Goal: Task Accomplishment & Management: Manage account settings

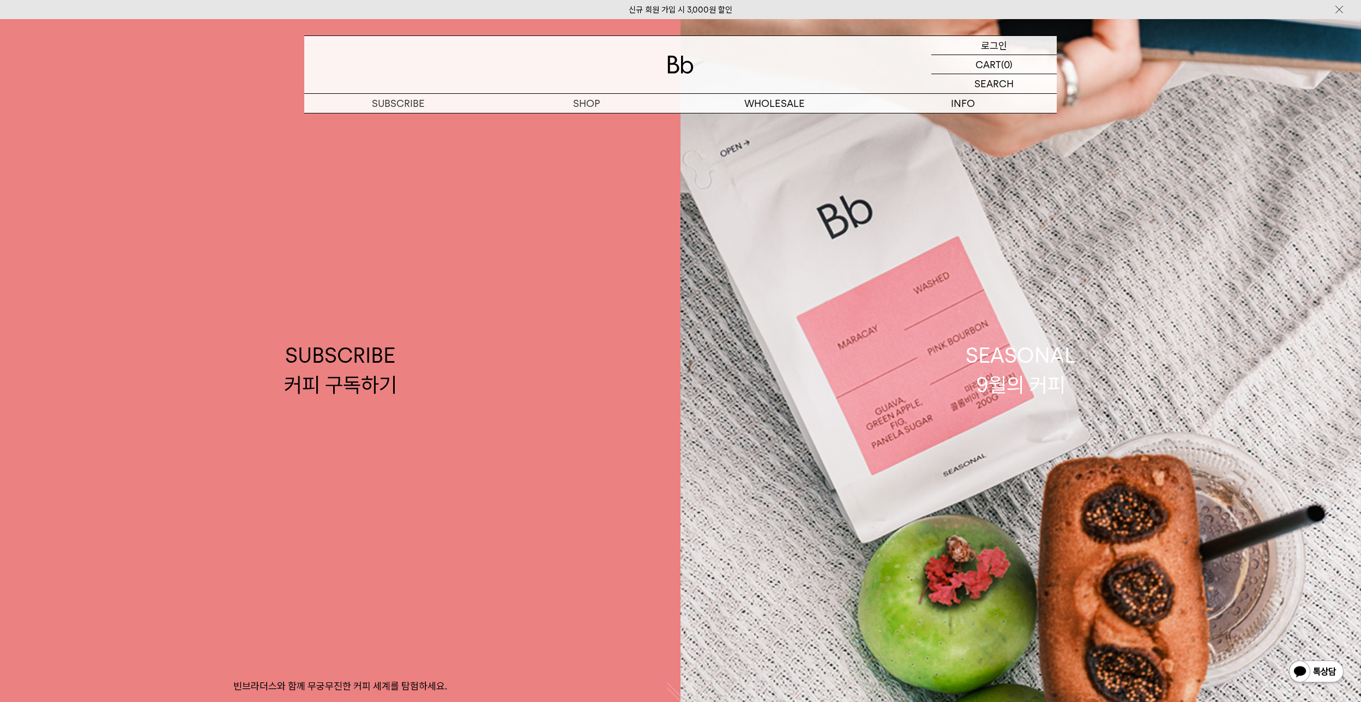
click at [990, 41] on p "로그인" at bounding box center [994, 45] width 26 height 19
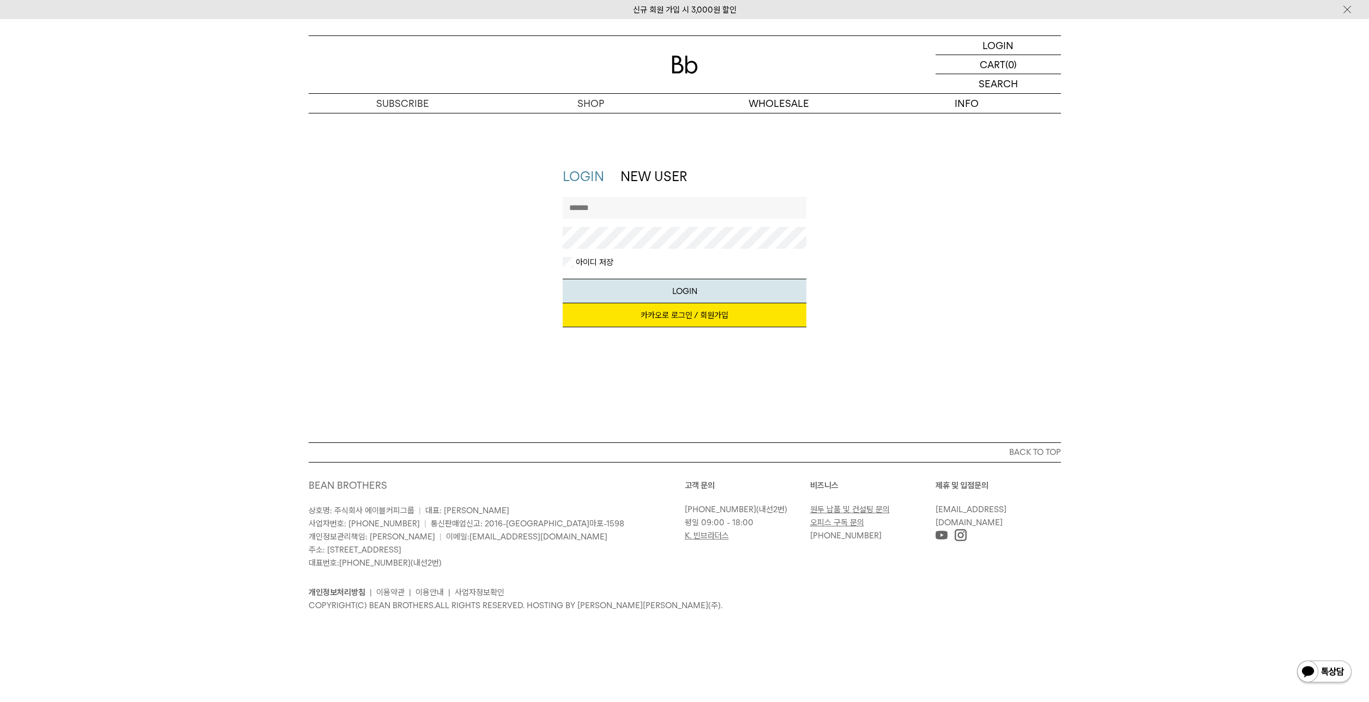
click at [687, 318] on link "카카오로 로그인 / 회원가입" at bounding box center [685, 315] width 244 height 24
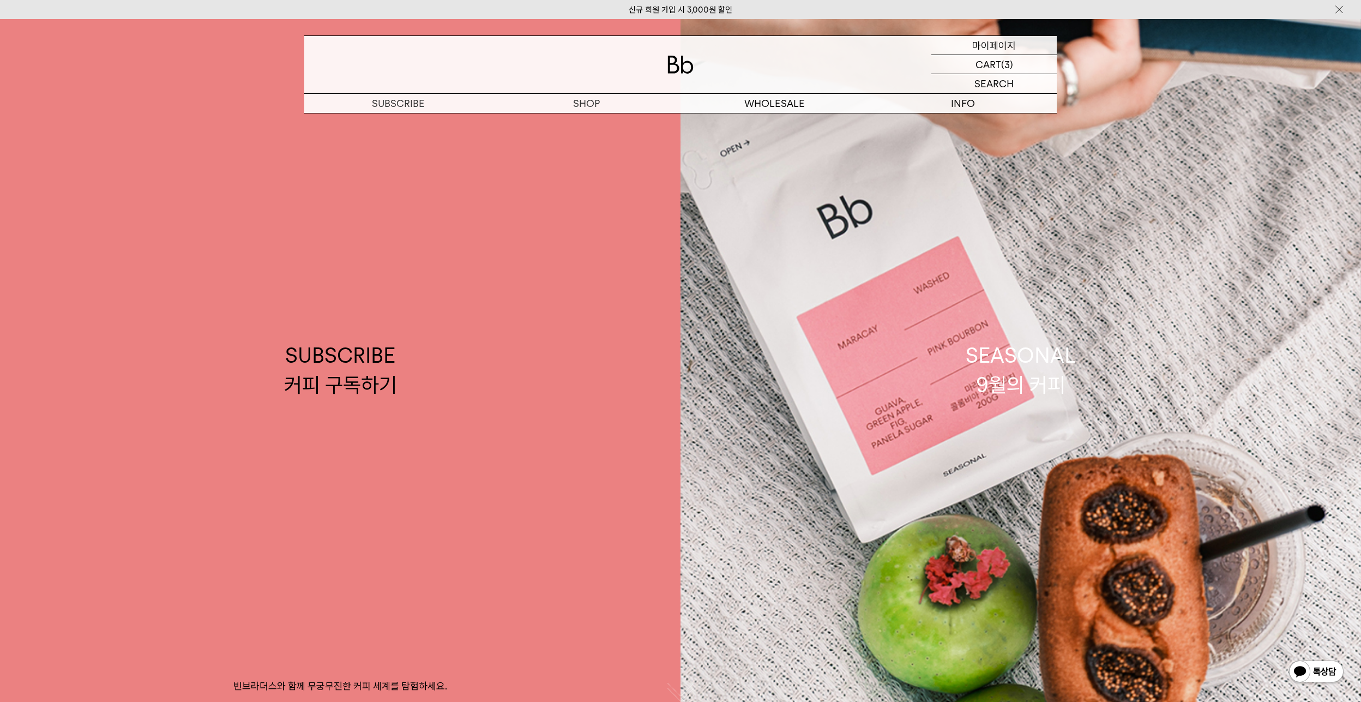
click at [1007, 46] on p "마이페이지" at bounding box center [994, 45] width 44 height 19
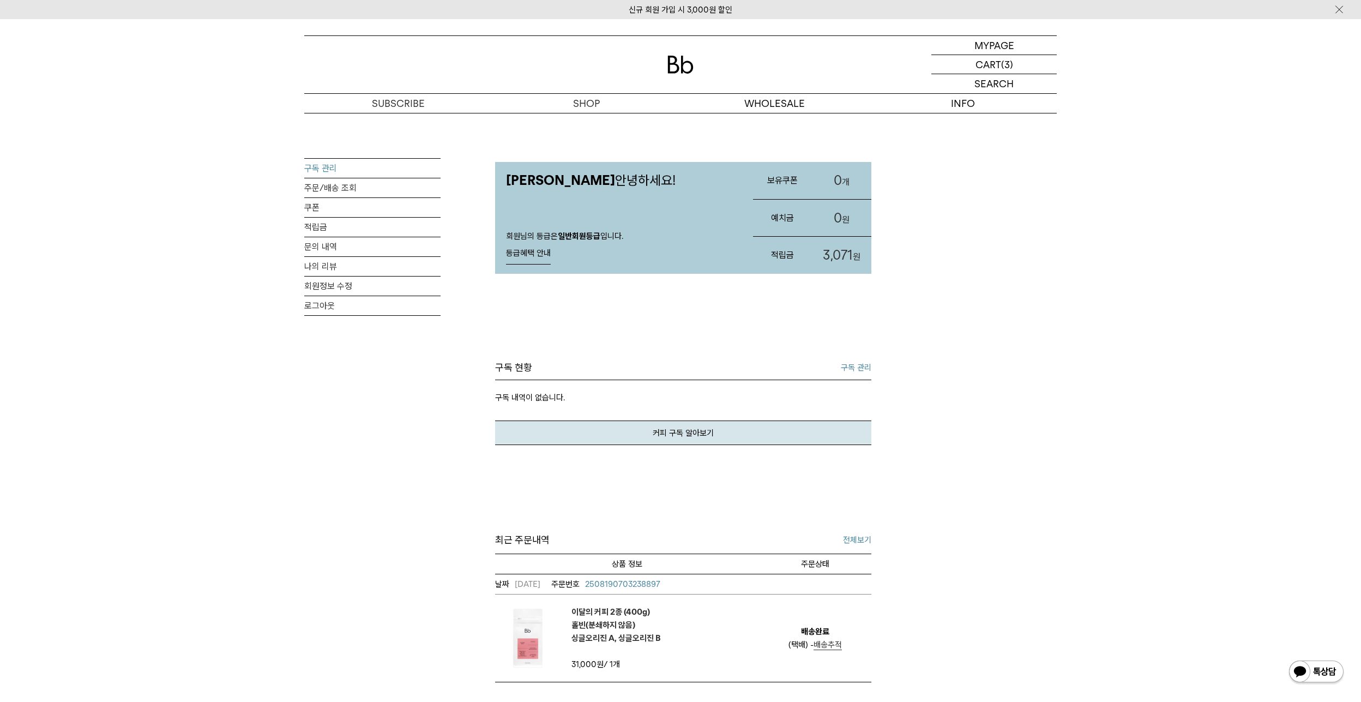
click at [335, 169] on link "구독 관리" at bounding box center [372, 168] width 136 height 19
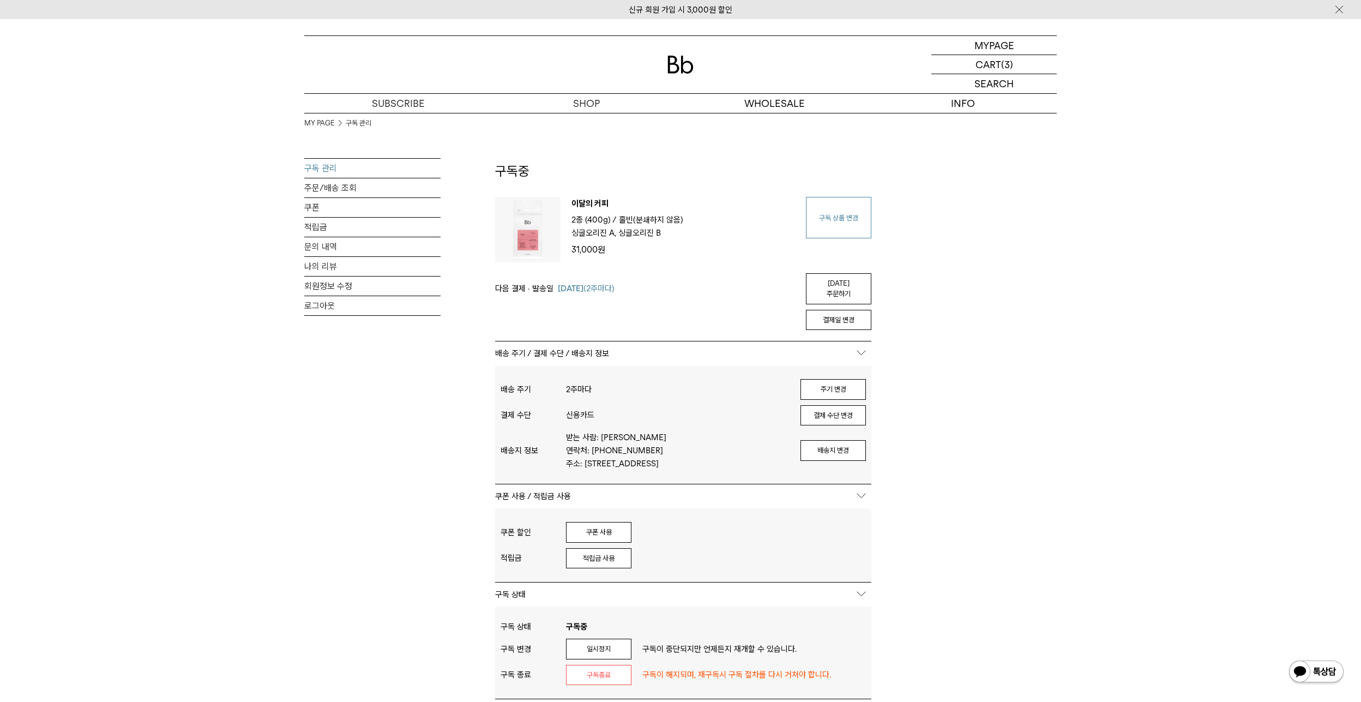
click at [835, 219] on link "구독 상품 변경" at bounding box center [838, 217] width 65 height 41
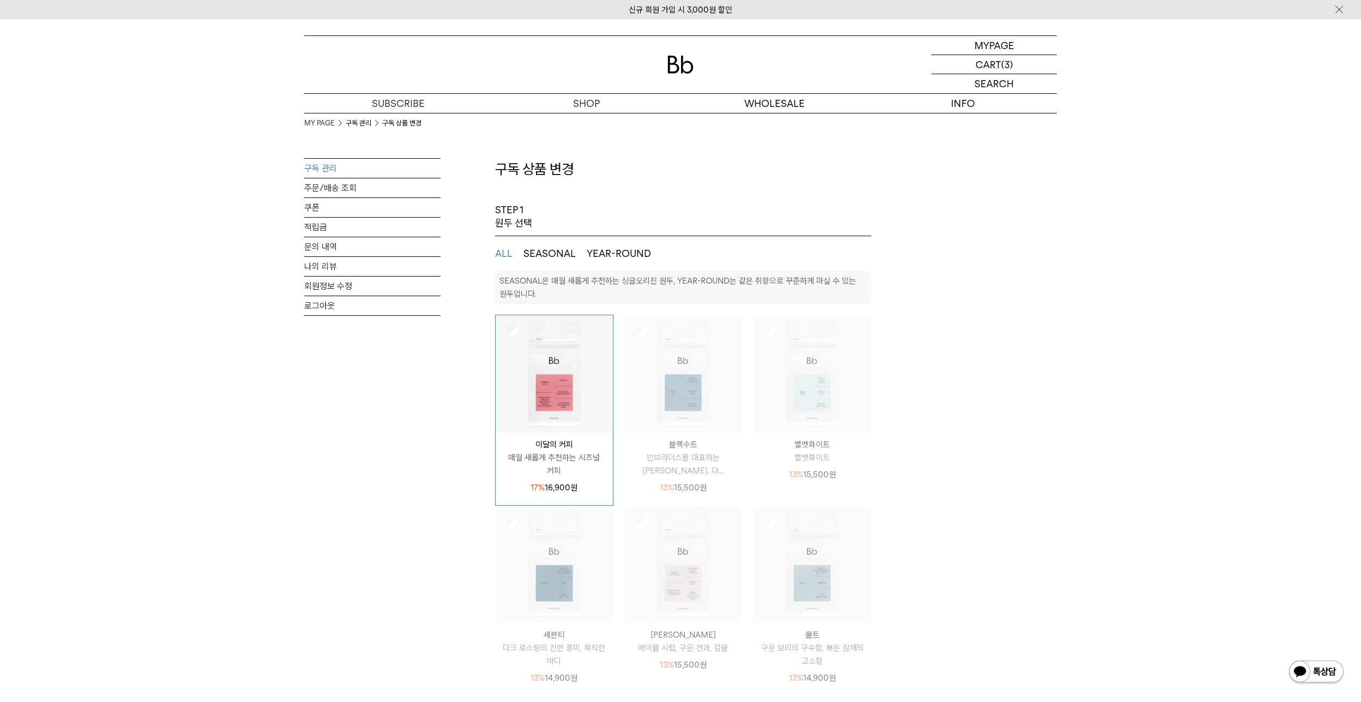
select select "**"
click at [670, 394] on img at bounding box center [683, 373] width 117 height 117
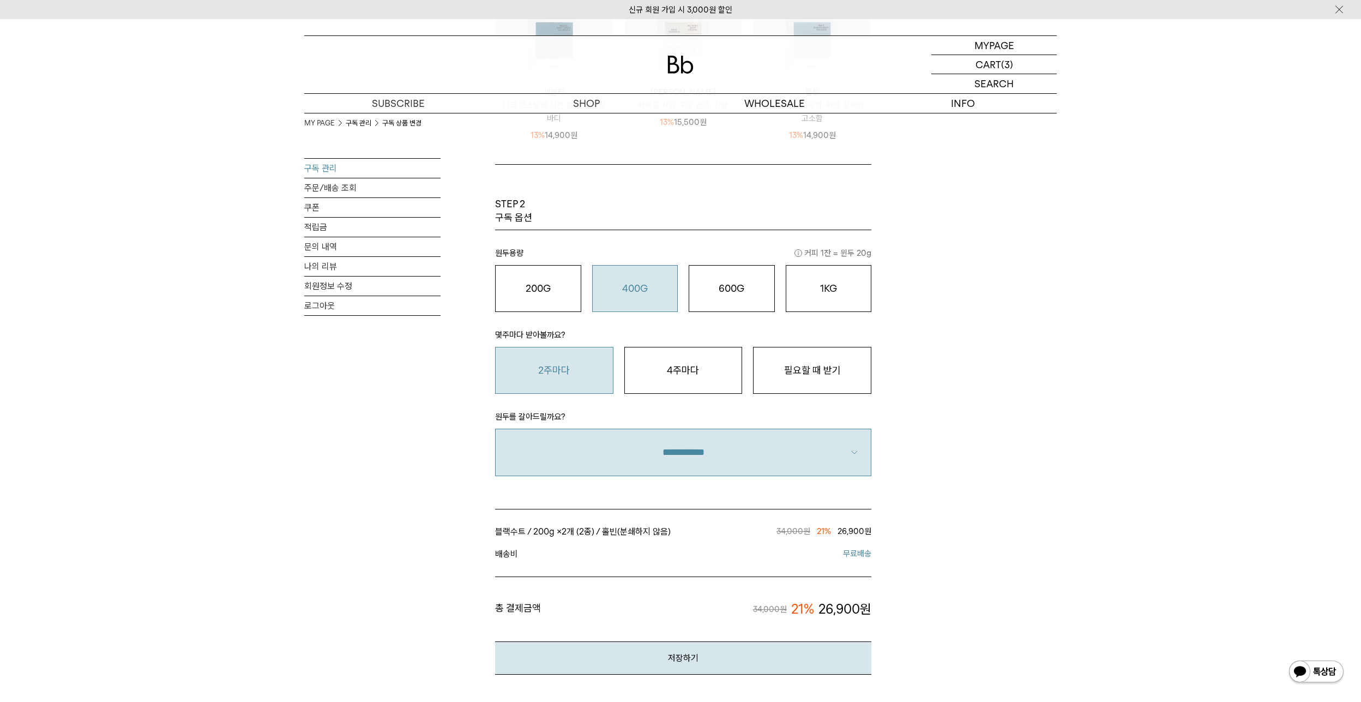
scroll to position [654, 0]
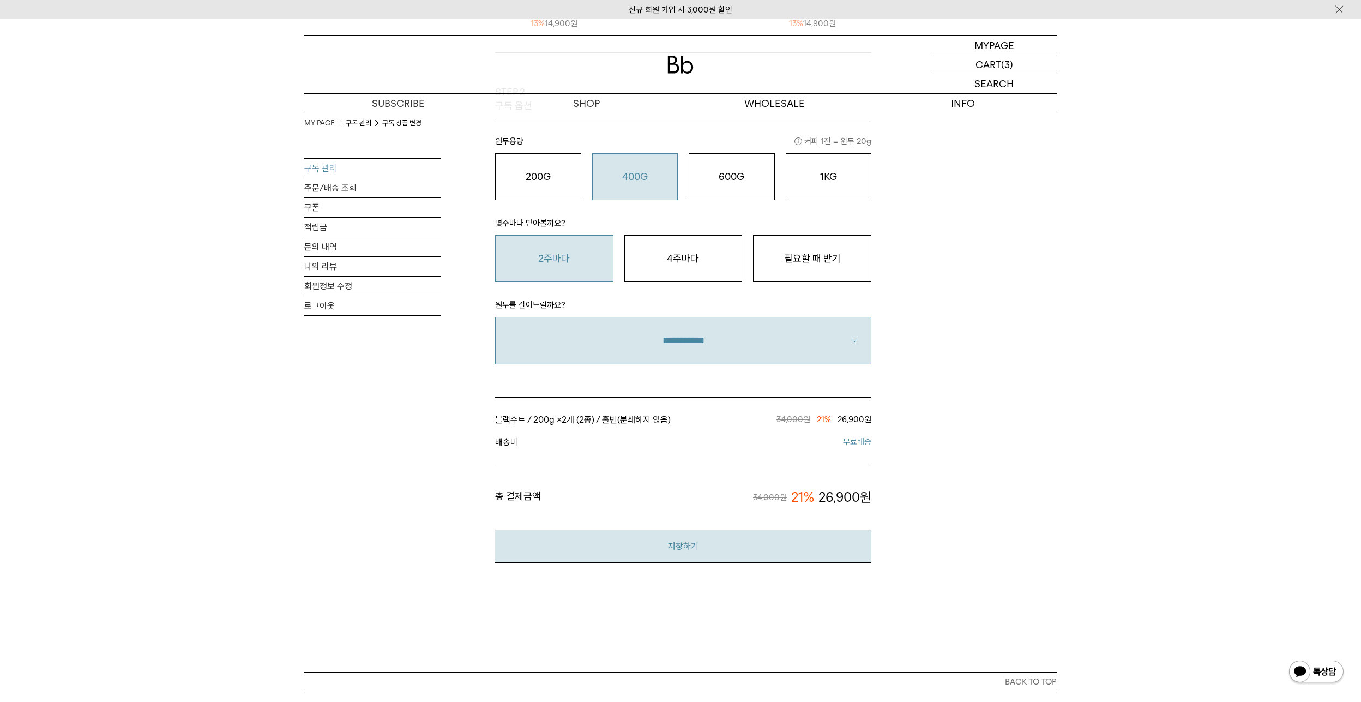
click at [684, 548] on button "저장하기" at bounding box center [683, 545] width 376 height 33
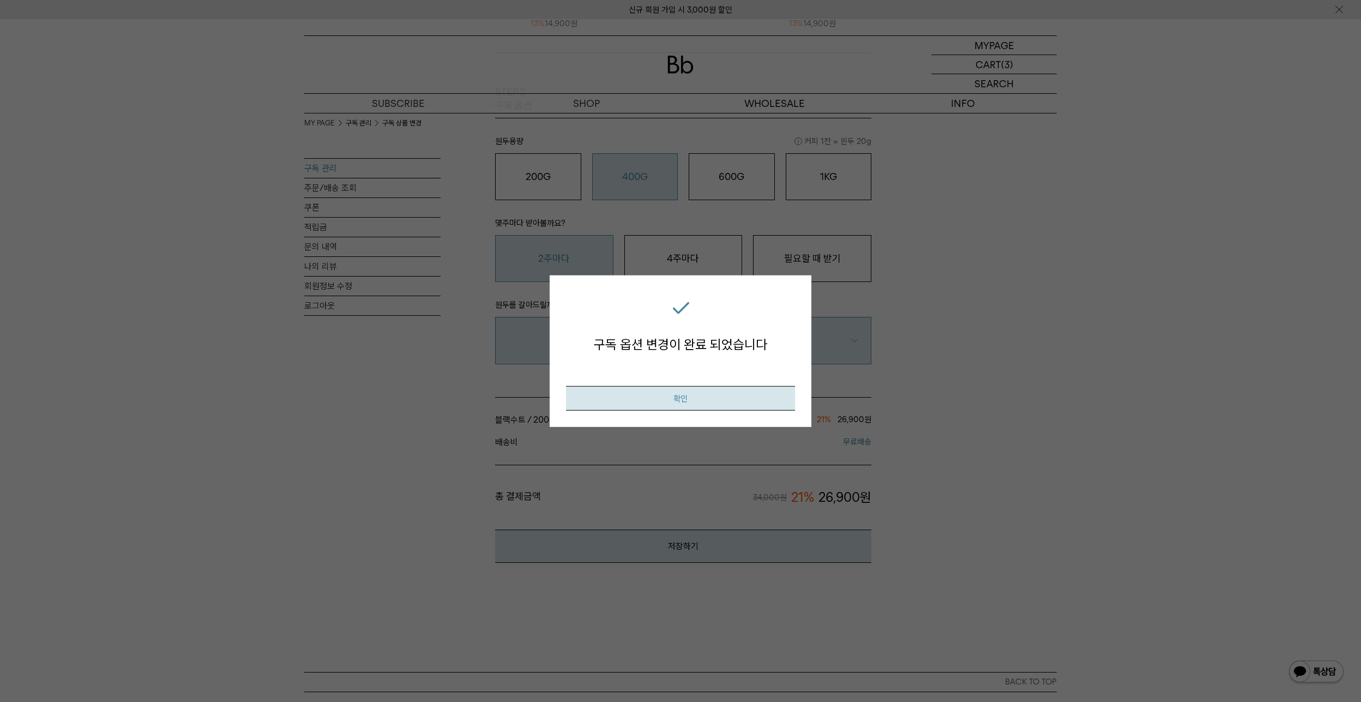
click at [681, 397] on button "확인" at bounding box center [680, 398] width 229 height 25
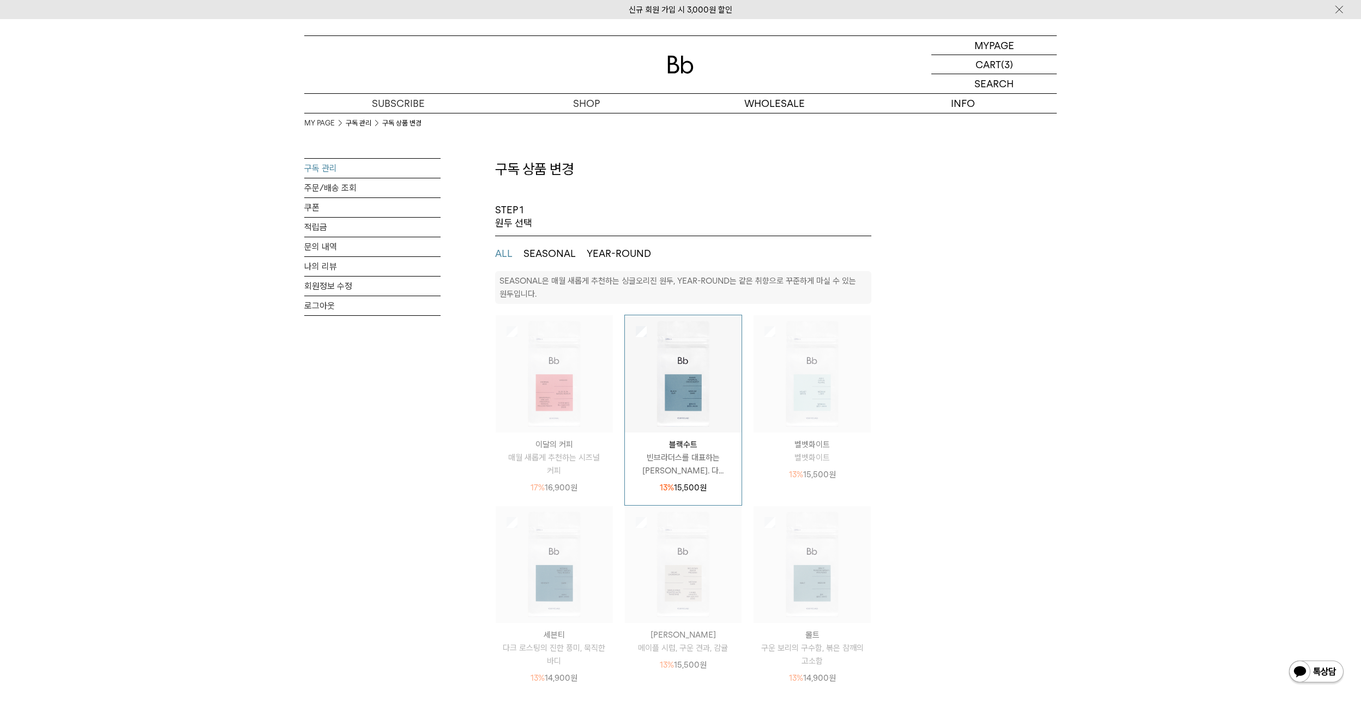
select select "**"
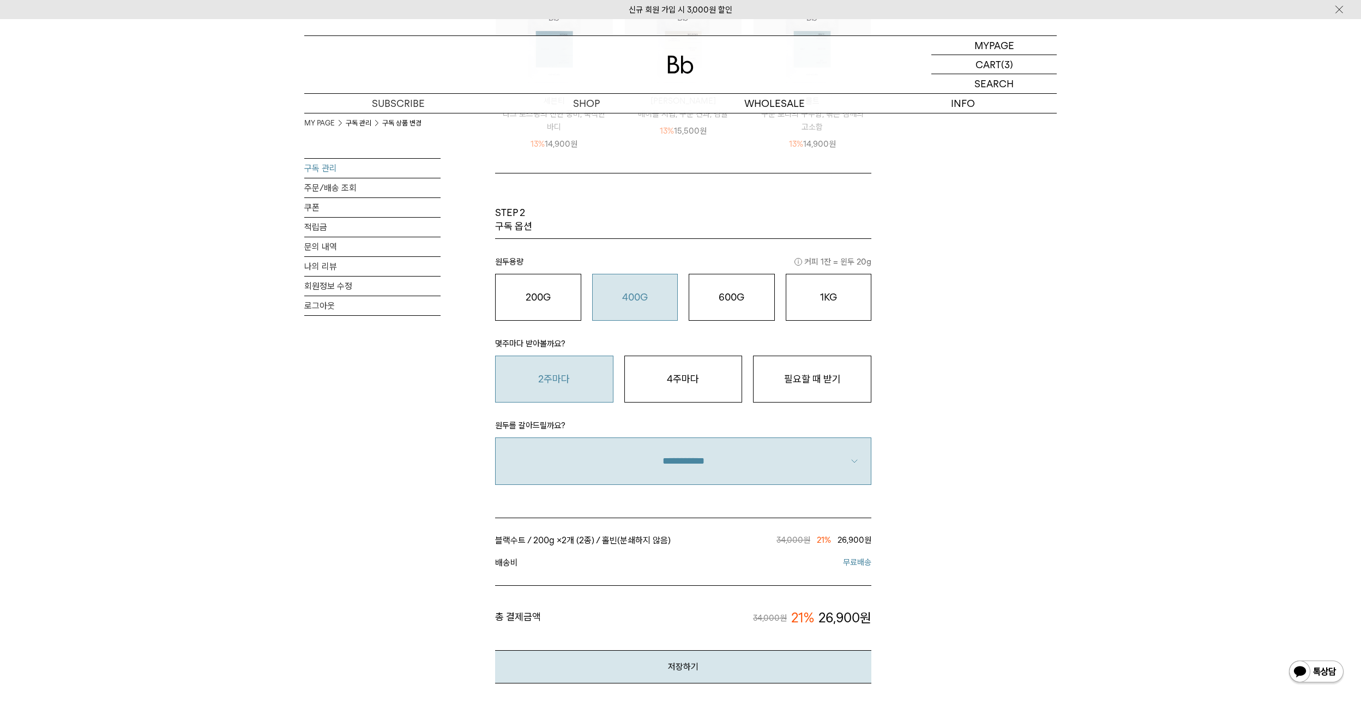
scroll to position [382, 0]
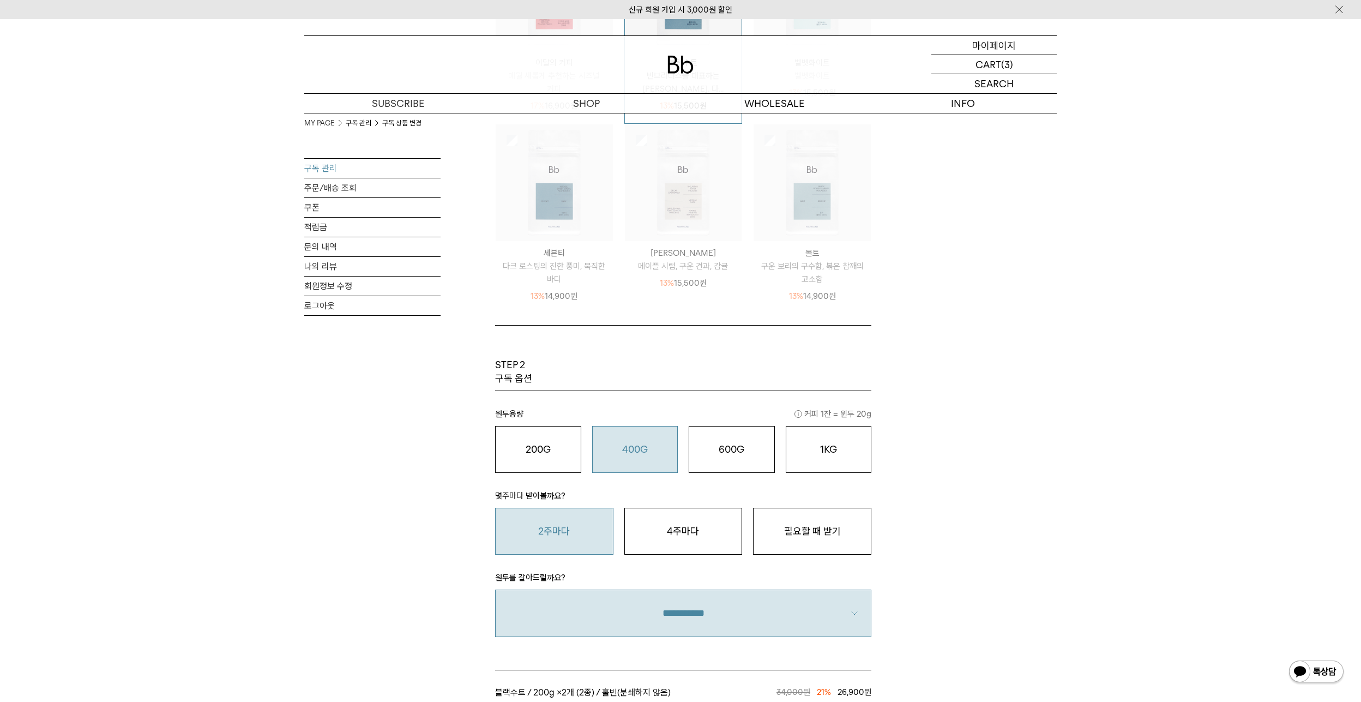
click at [994, 44] on p "마이페이지" at bounding box center [994, 45] width 44 height 19
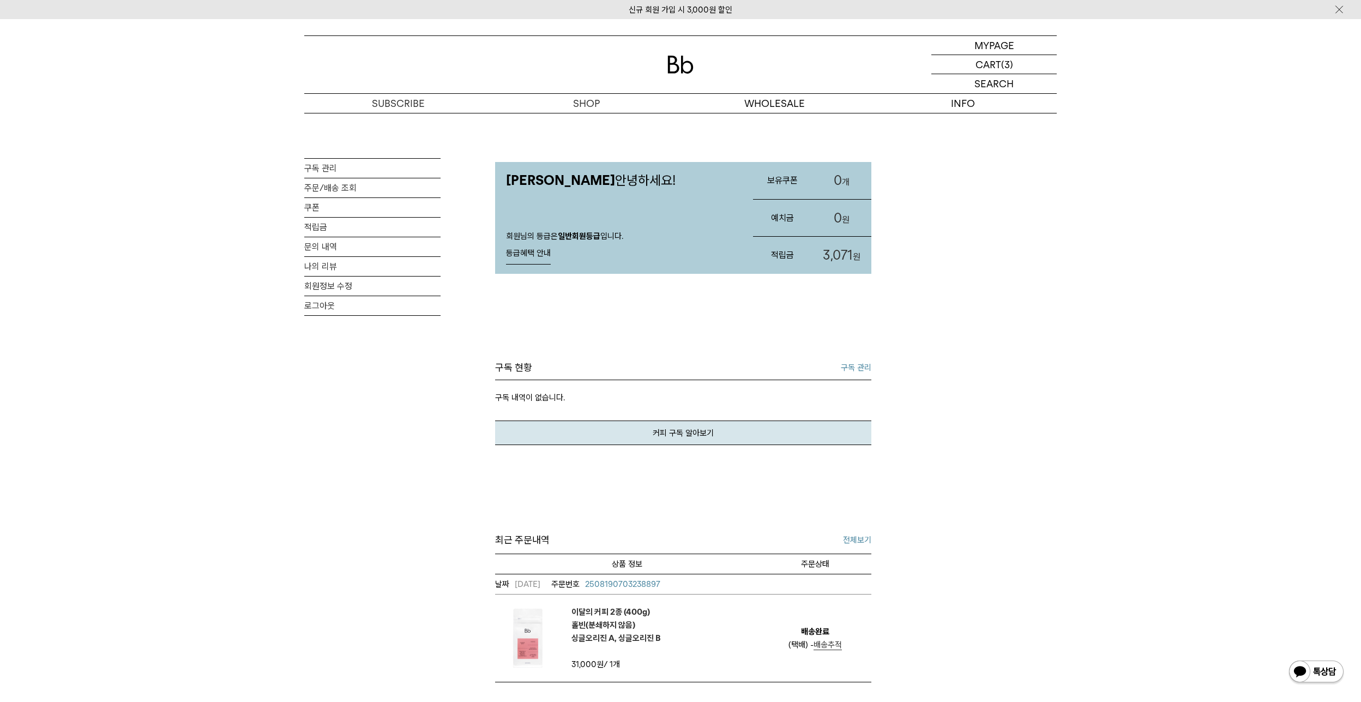
click at [860, 367] on link "구독 관리" at bounding box center [856, 367] width 31 height 13
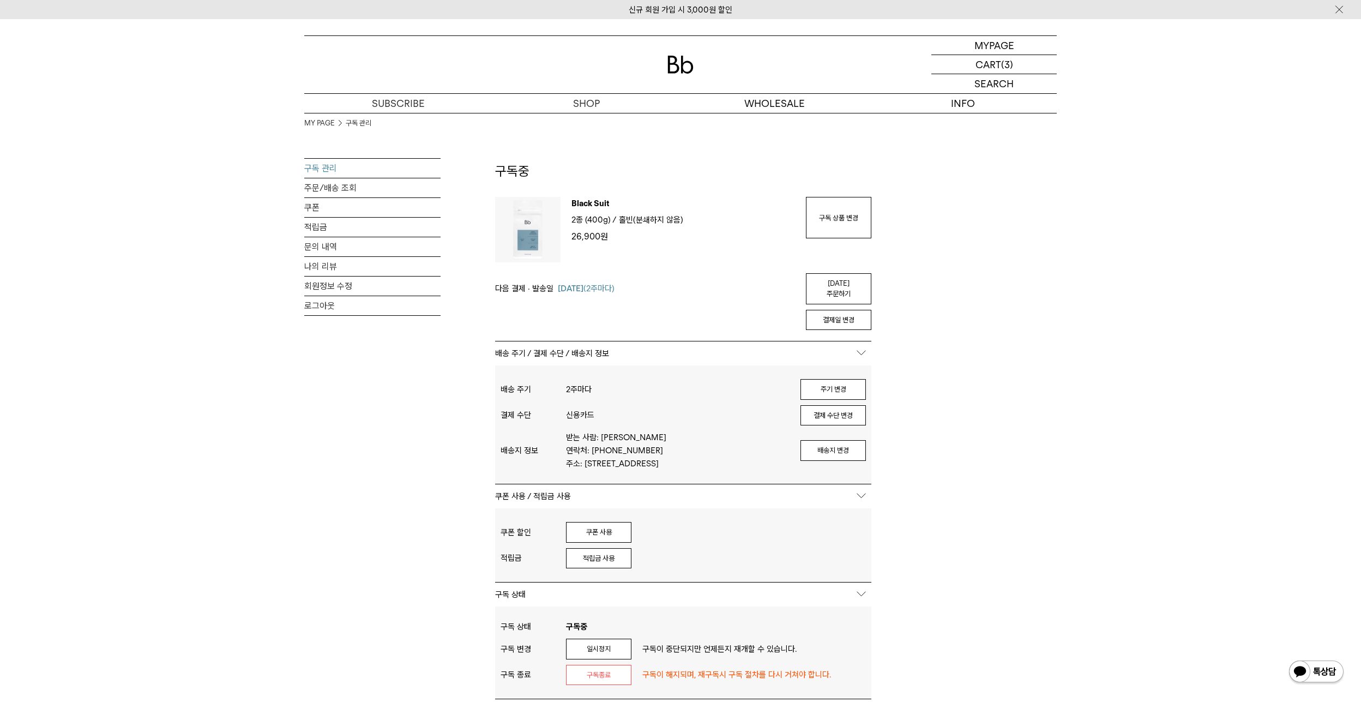
click at [271, 435] on div "MY PAGE 구독 관리 구독 관리 주문/배송 조회 쿠폰 적립금 문의 내역 나의 리뷰 회원정보 수정 로그아웃 구독중 구독 번호 : 55203 …" at bounding box center [680, 505] width 1361 height 784
click at [292, 437] on div "MY PAGE 구독 관리 구독 관리 주문/배송 조회 쿠폰 적립금 문의 내역 나의 리뷰 회원정보 수정 로그아웃 구독중 구독 번호 : 55203 …" at bounding box center [680, 505] width 785 height 784
click at [318, 227] on link "적립금" at bounding box center [372, 227] width 136 height 19
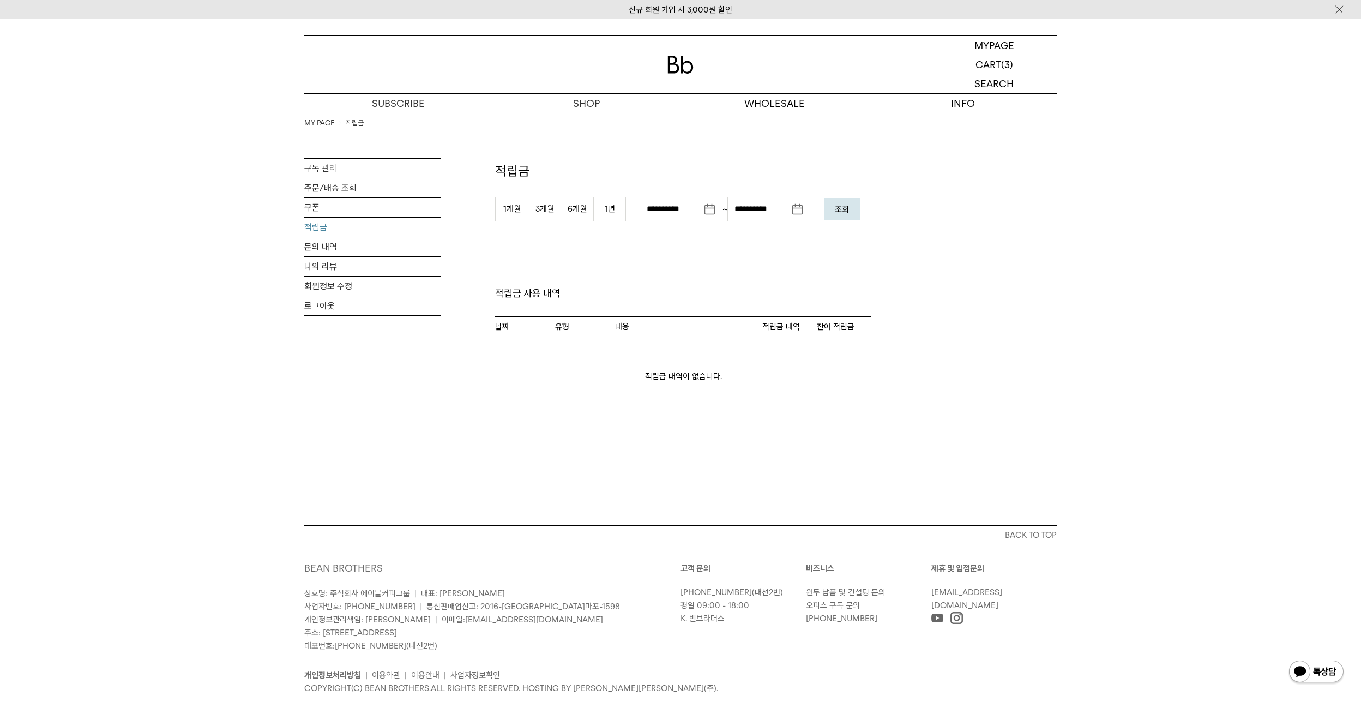
click at [843, 215] on button "조회" at bounding box center [842, 209] width 36 height 22
click at [1000, 41] on p "마이페이지" at bounding box center [994, 45] width 44 height 19
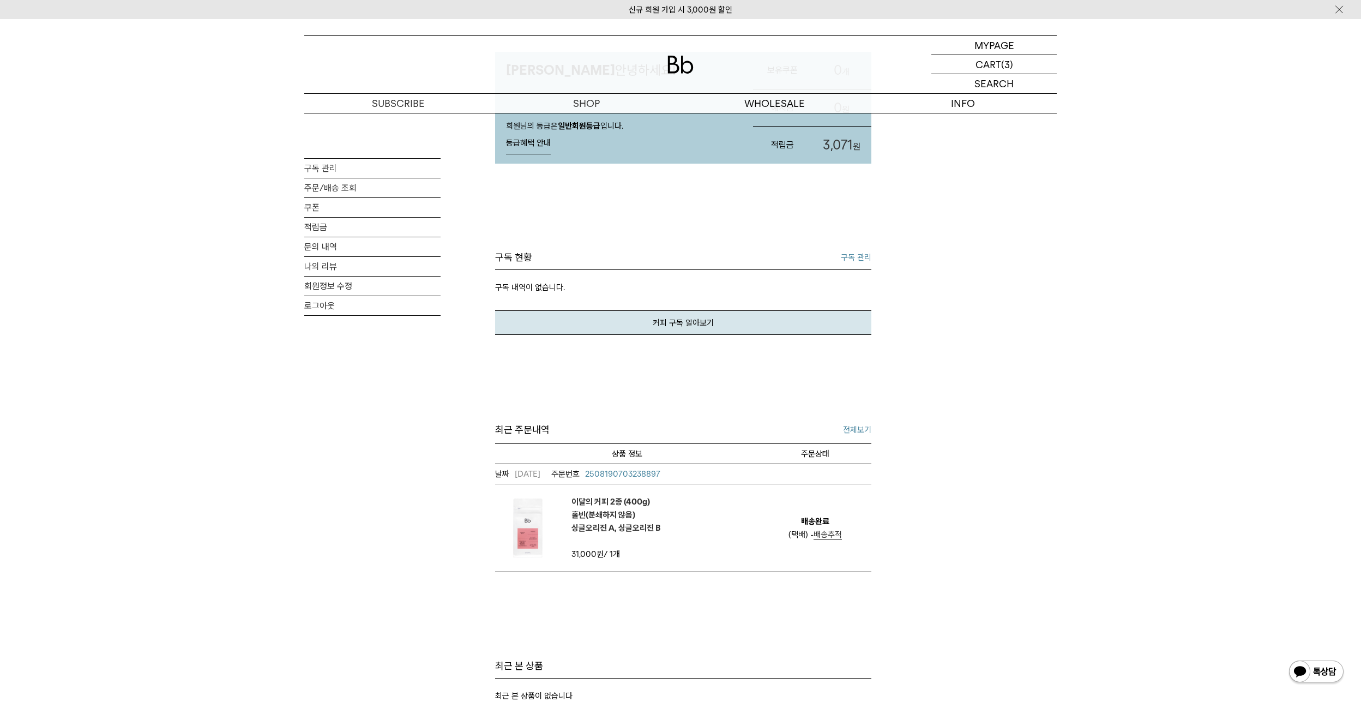
scroll to position [218, 0]
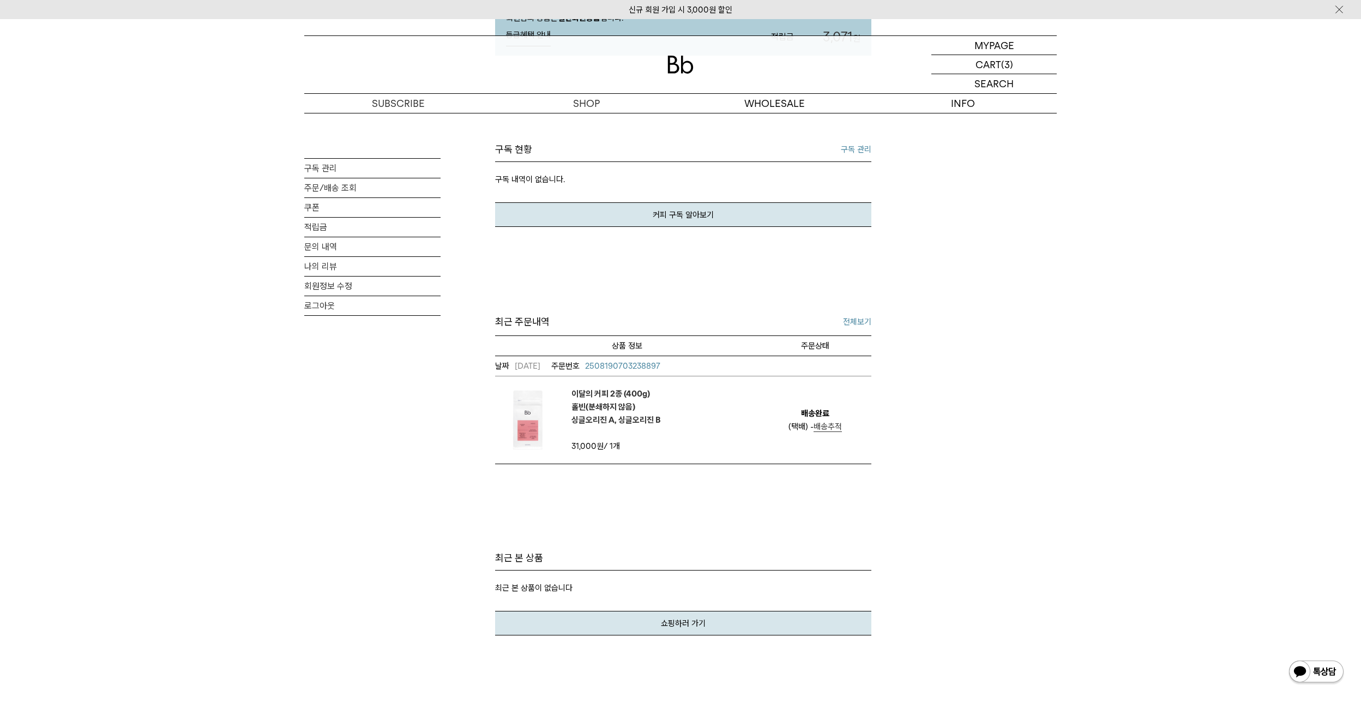
click at [1337, 8] on img at bounding box center [1338, 9] width 11 height 11
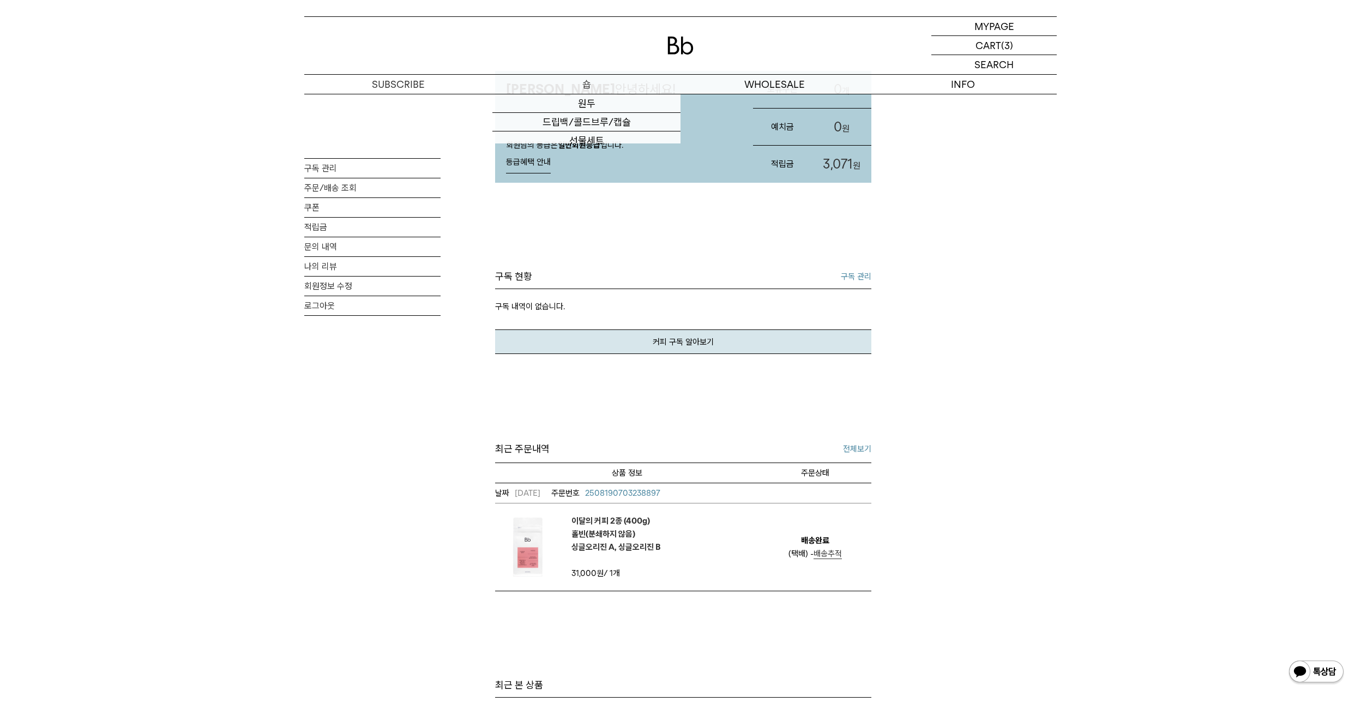
scroll to position [0, 0]
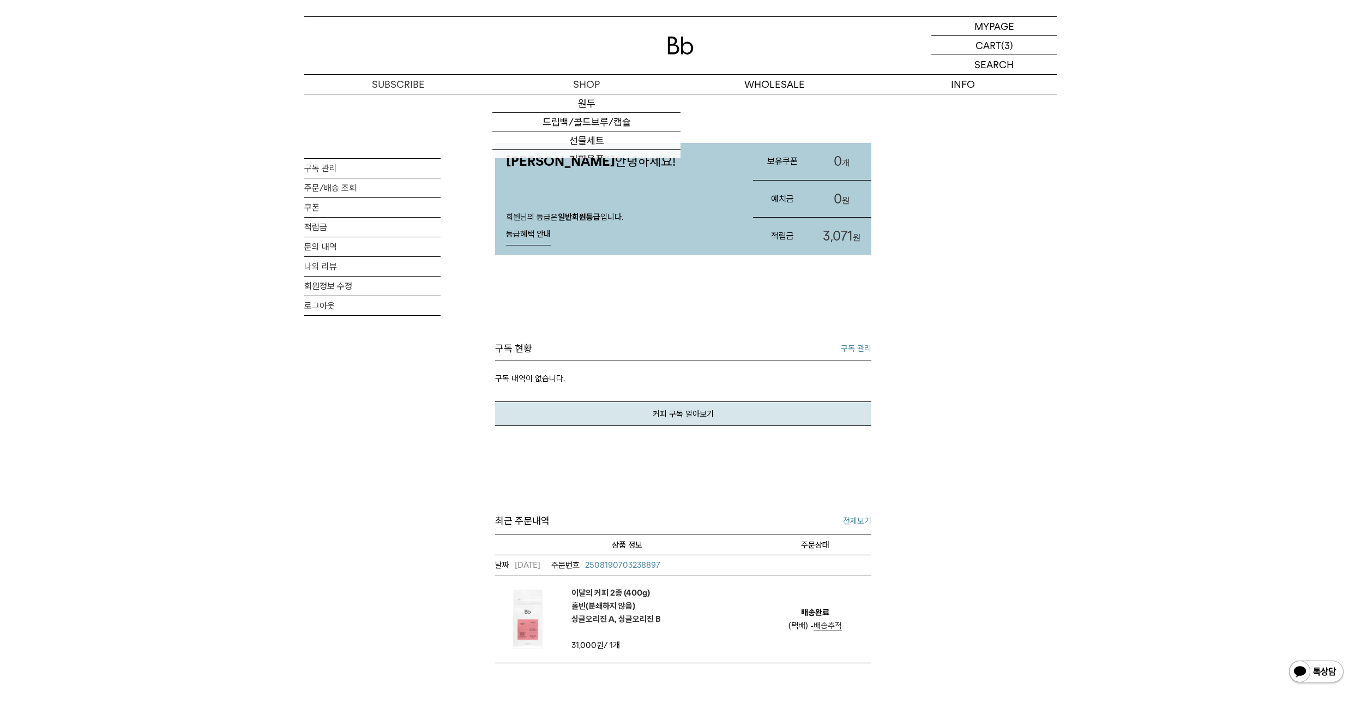
click at [683, 47] on img at bounding box center [680, 46] width 26 height 18
